Goal: Transaction & Acquisition: Purchase product/service

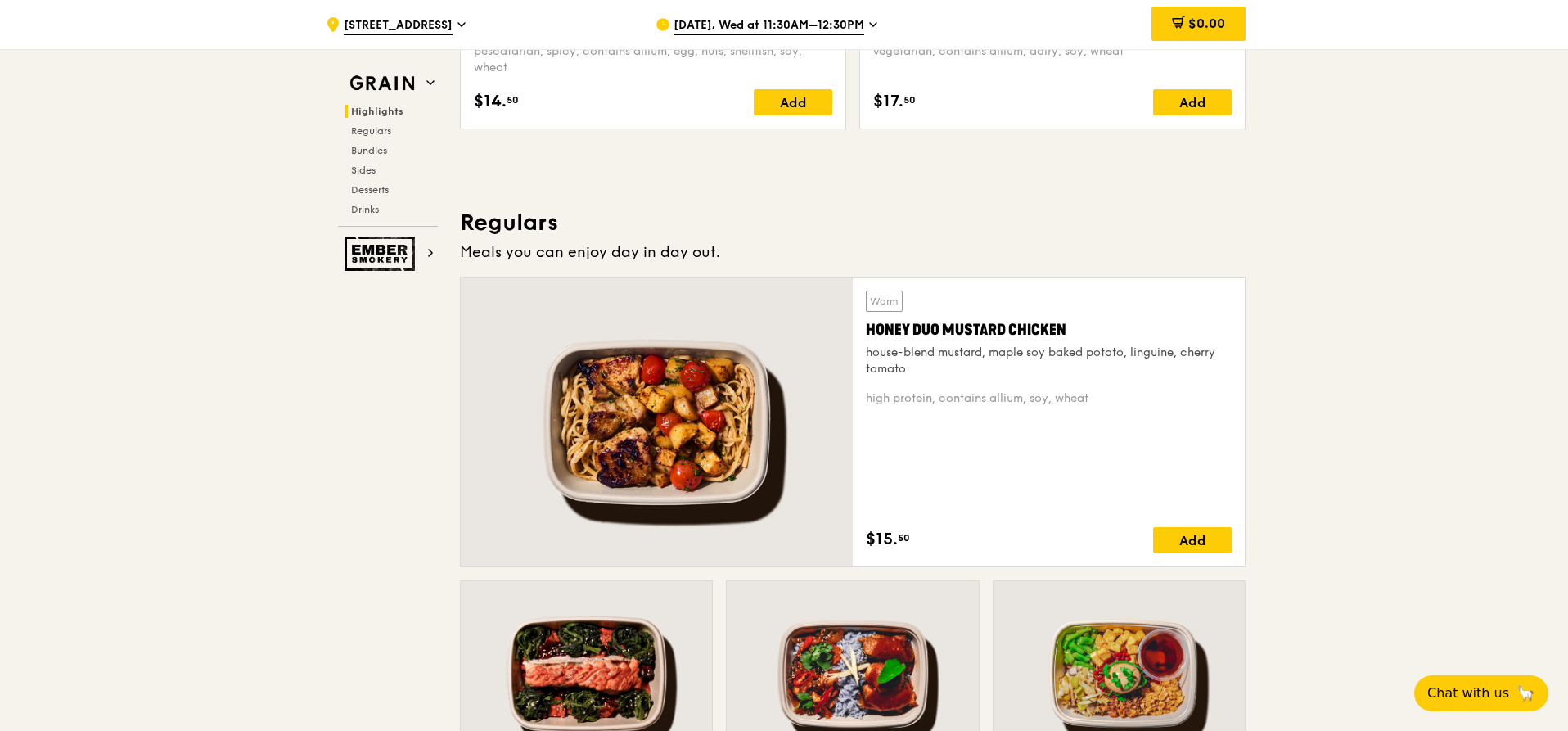
scroll to position [1087, 0]
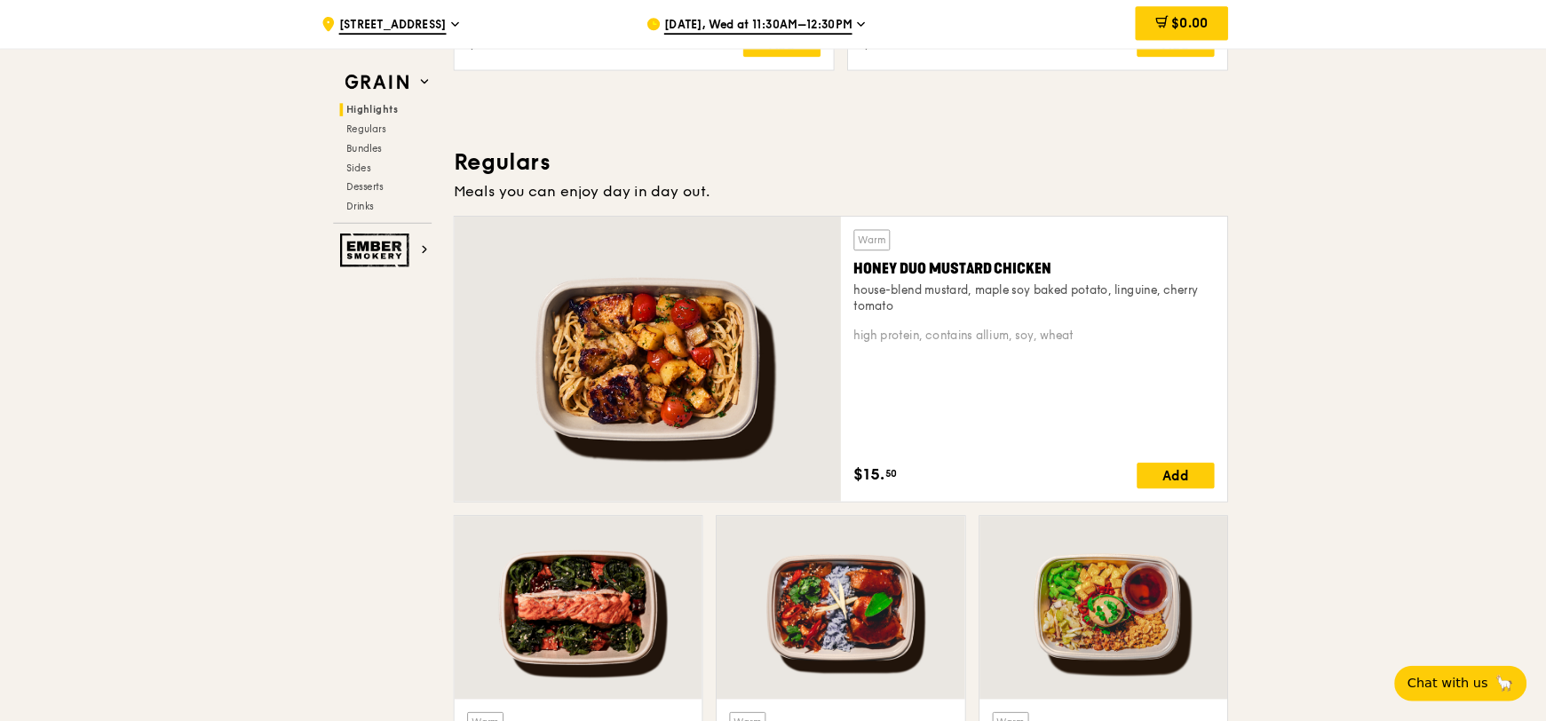
scroll to position [1090, 0]
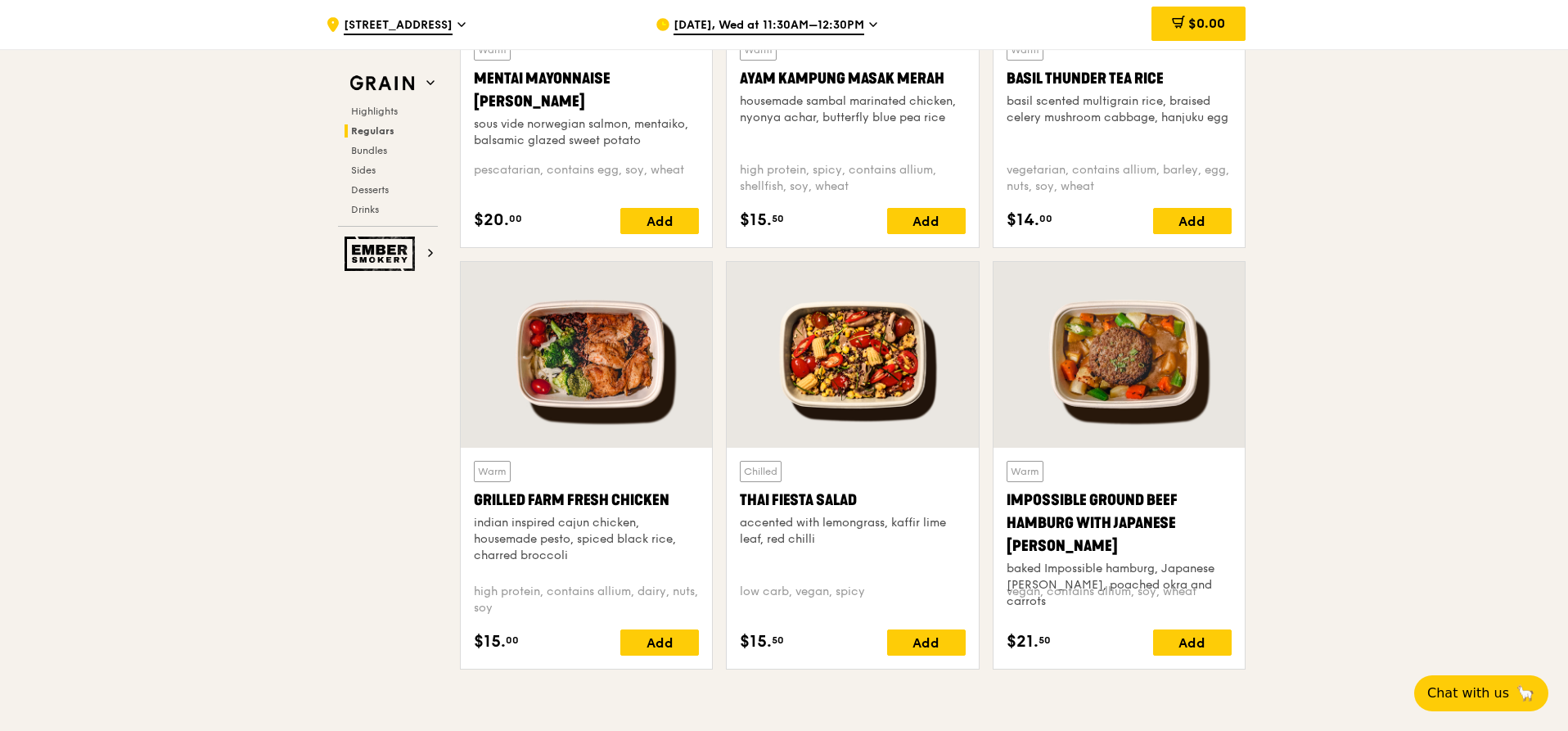
scroll to position [1742, 0]
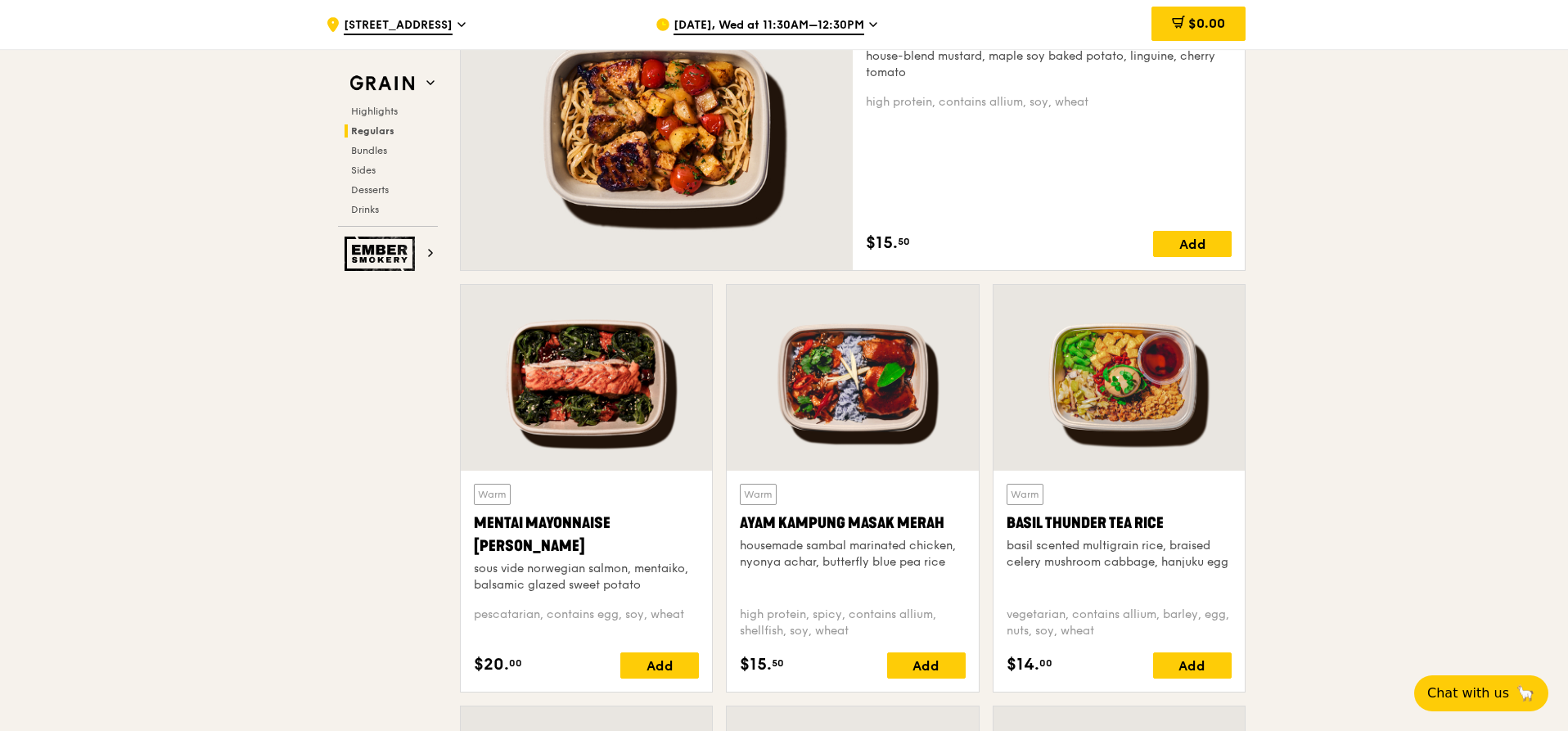
scroll to position [0, 0]
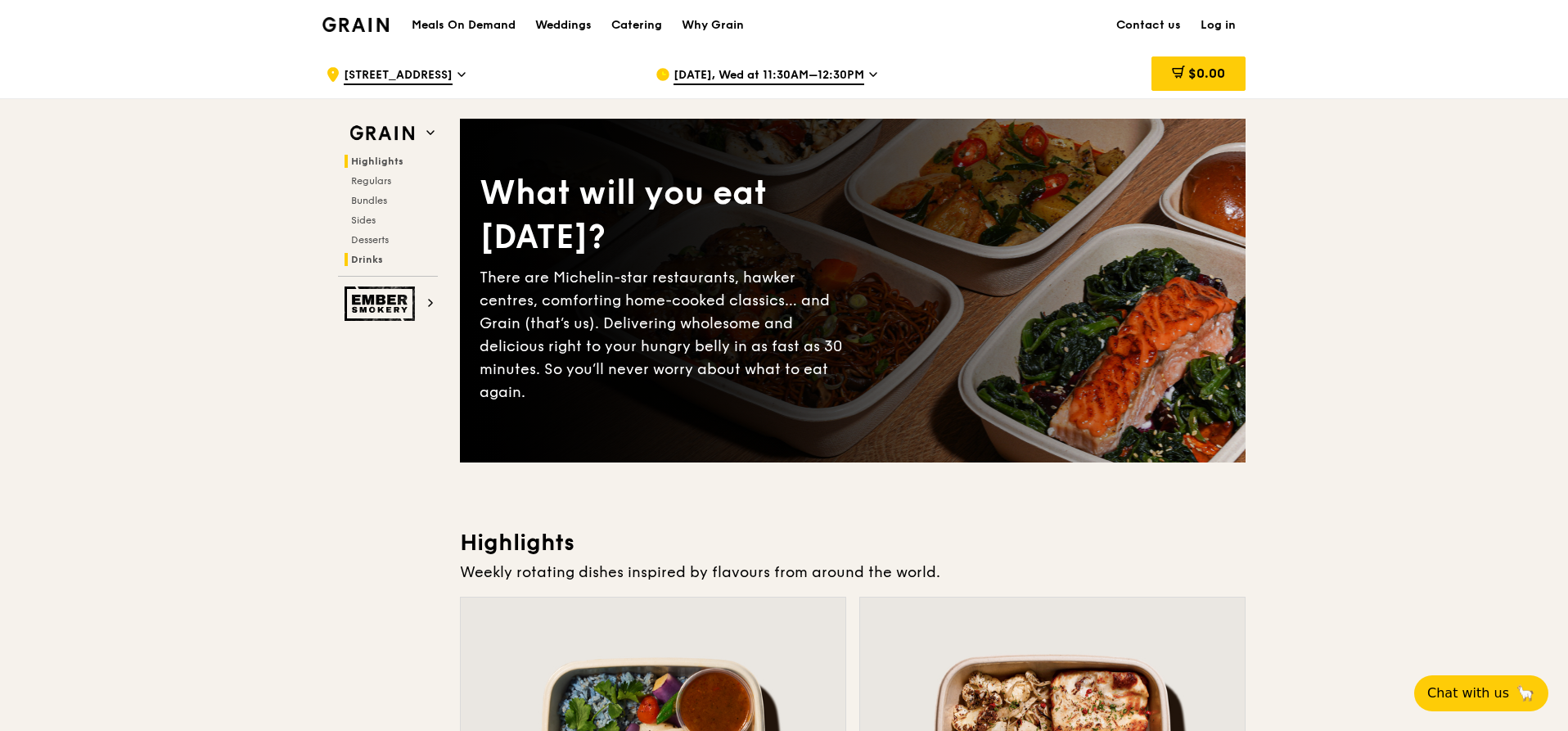
click at [371, 259] on span "Drinks" at bounding box center [367, 259] width 32 height 11
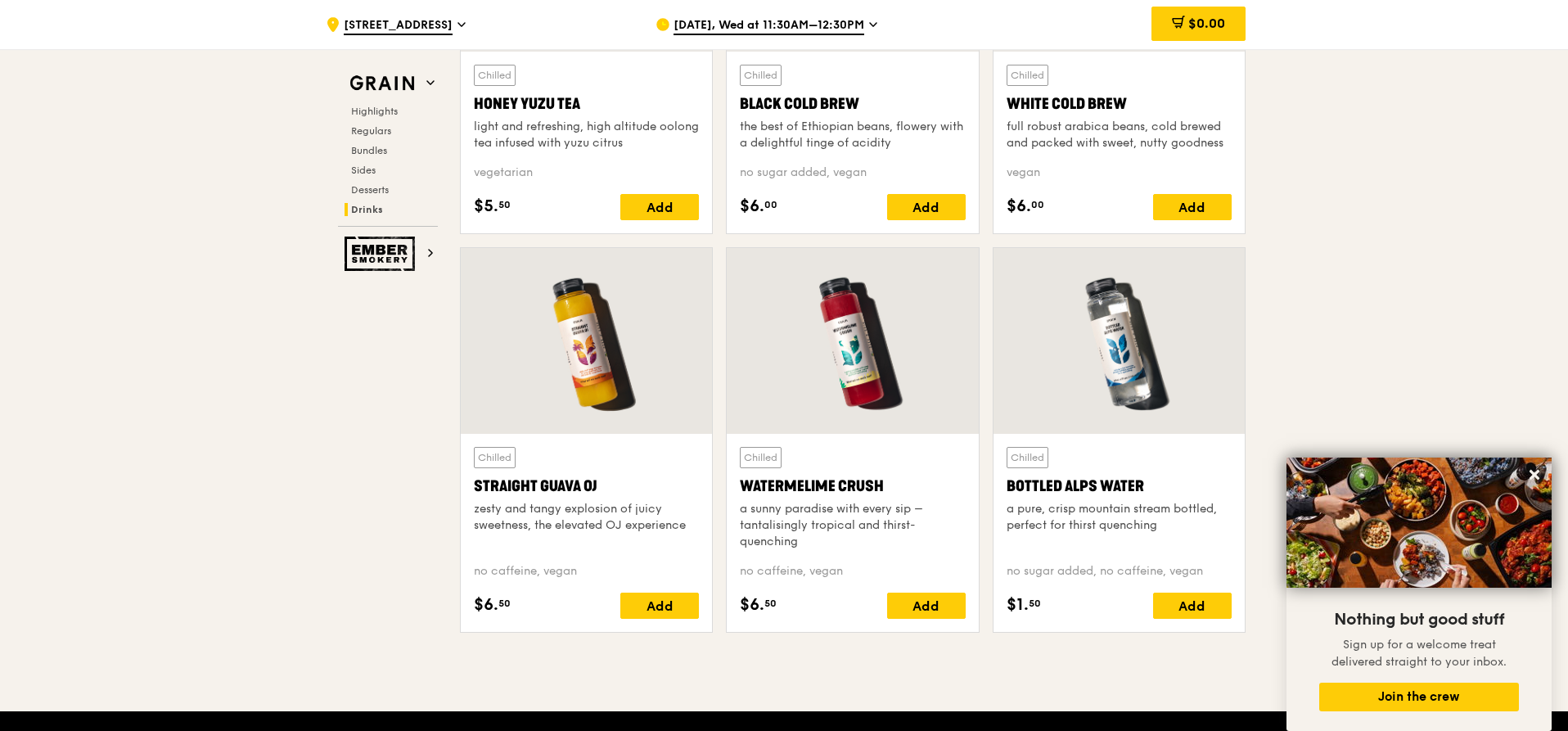
scroll to position [6336, 0]
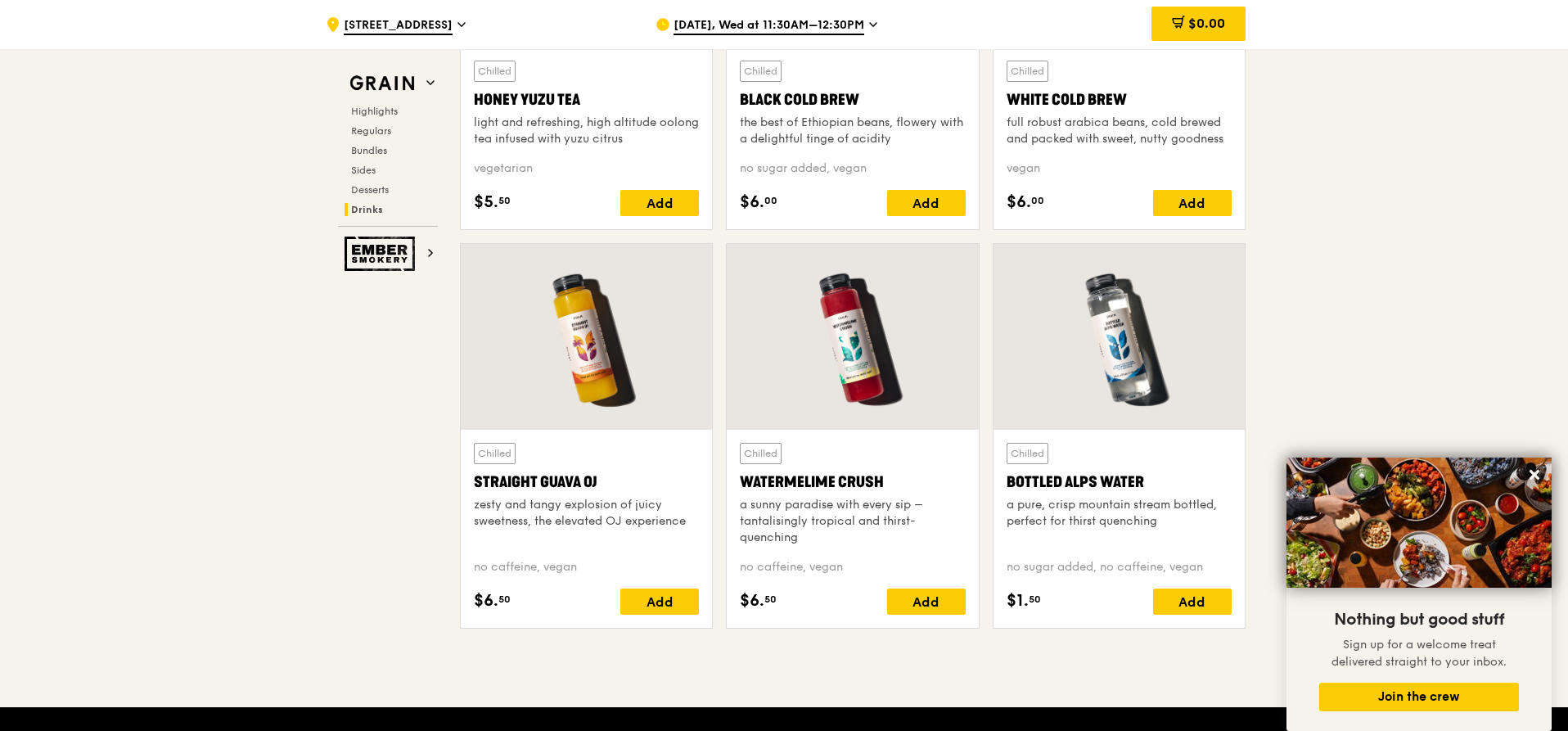
click at [1126, 473] on div "Bottled Alps Water" at bounding box center [1119, 482] width 225 height 23
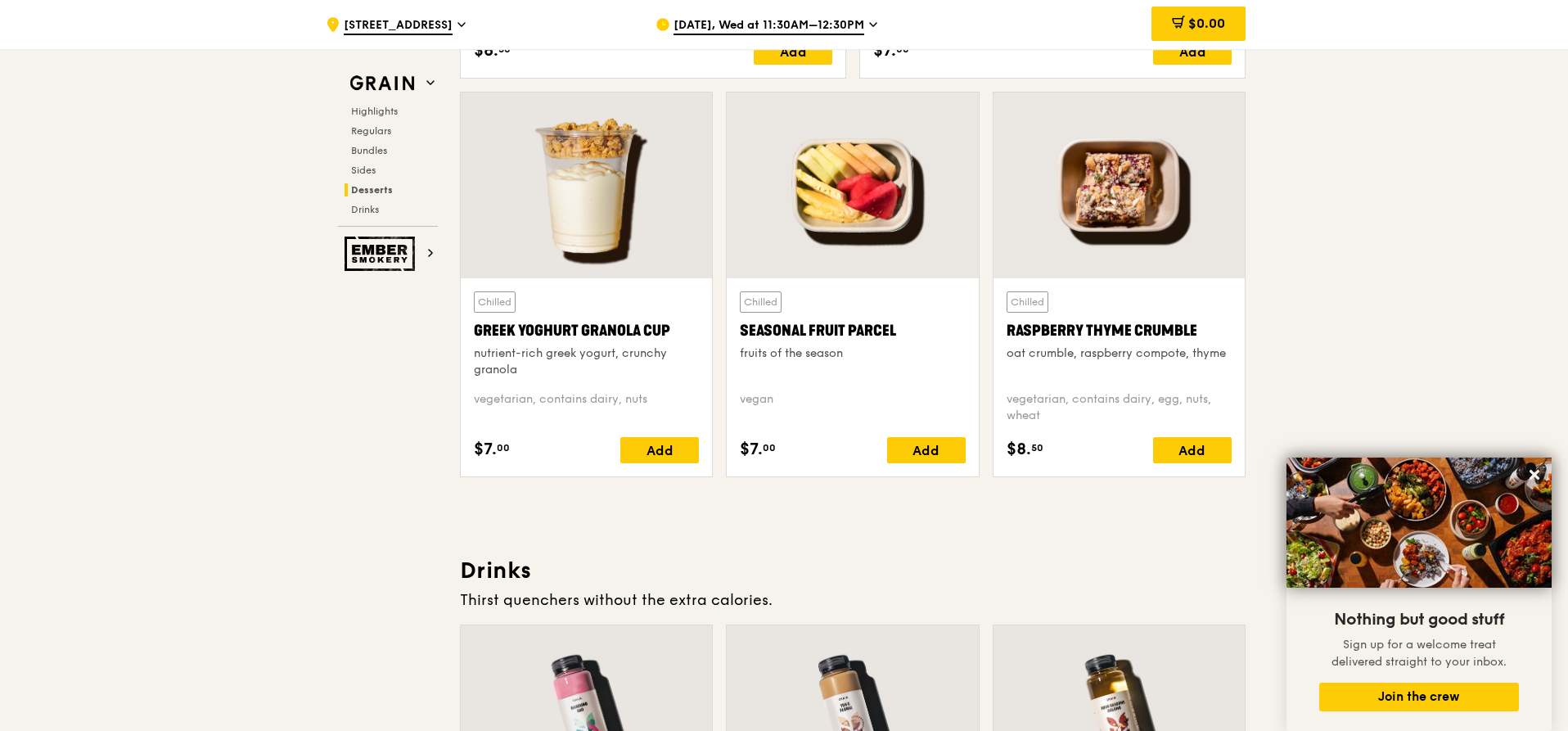
scroll to position [5762, 0]
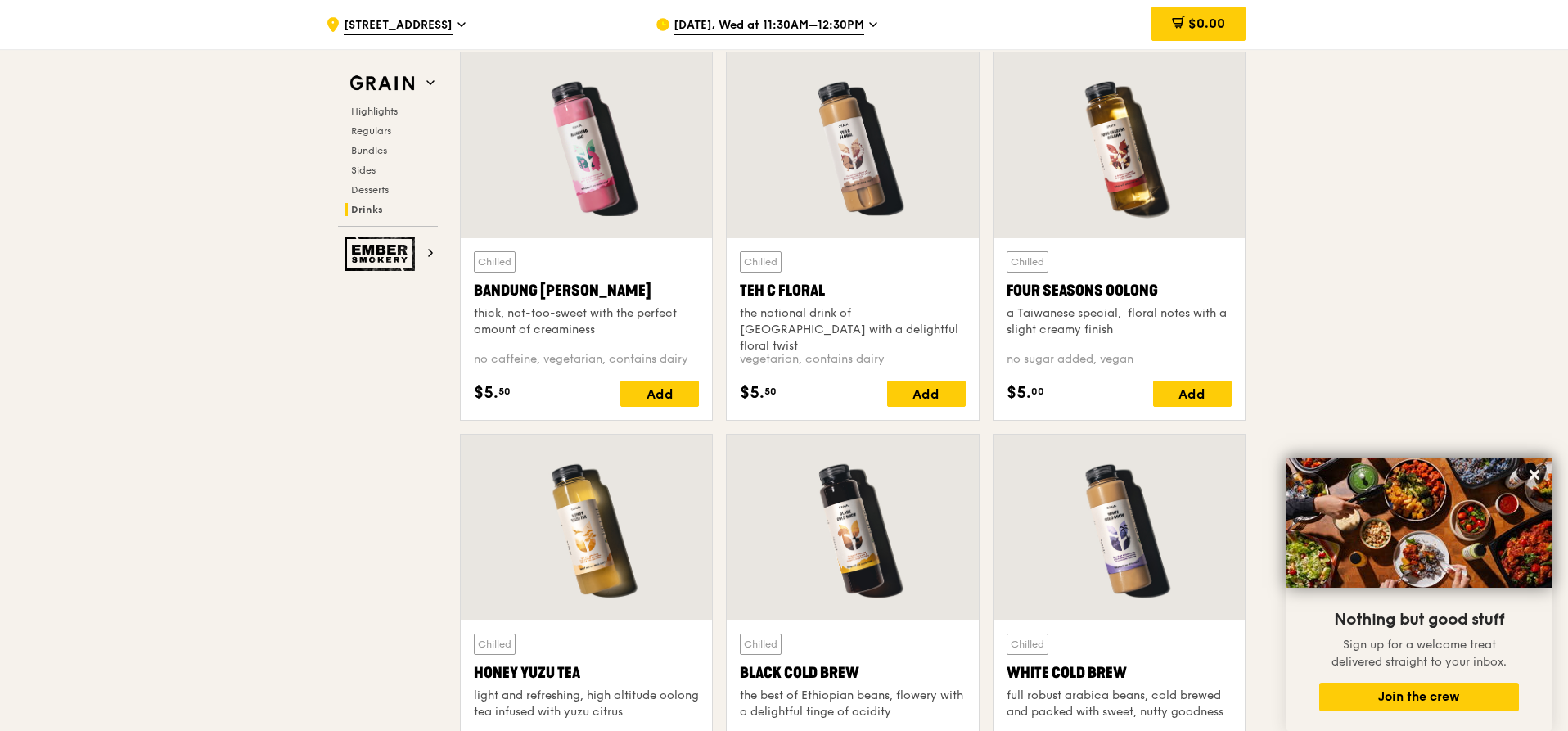
click at [808, 292] on div "Teh C Floral" at bounding box center [853, 290] width 225 height 23
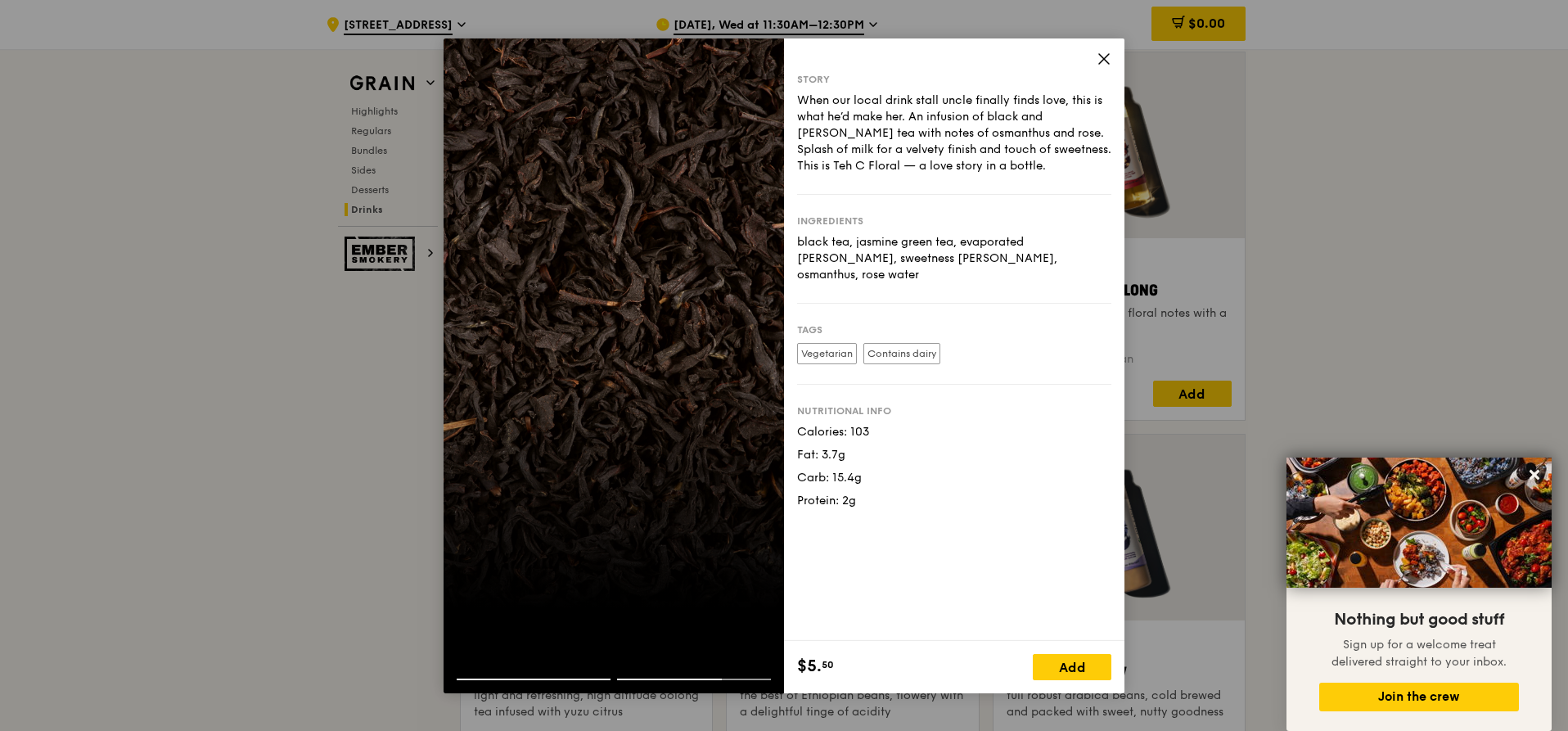
click at [1105, 56] on icon at bounding box center [1104, 59] width 15 height 15
